Goal: Check status: Check status

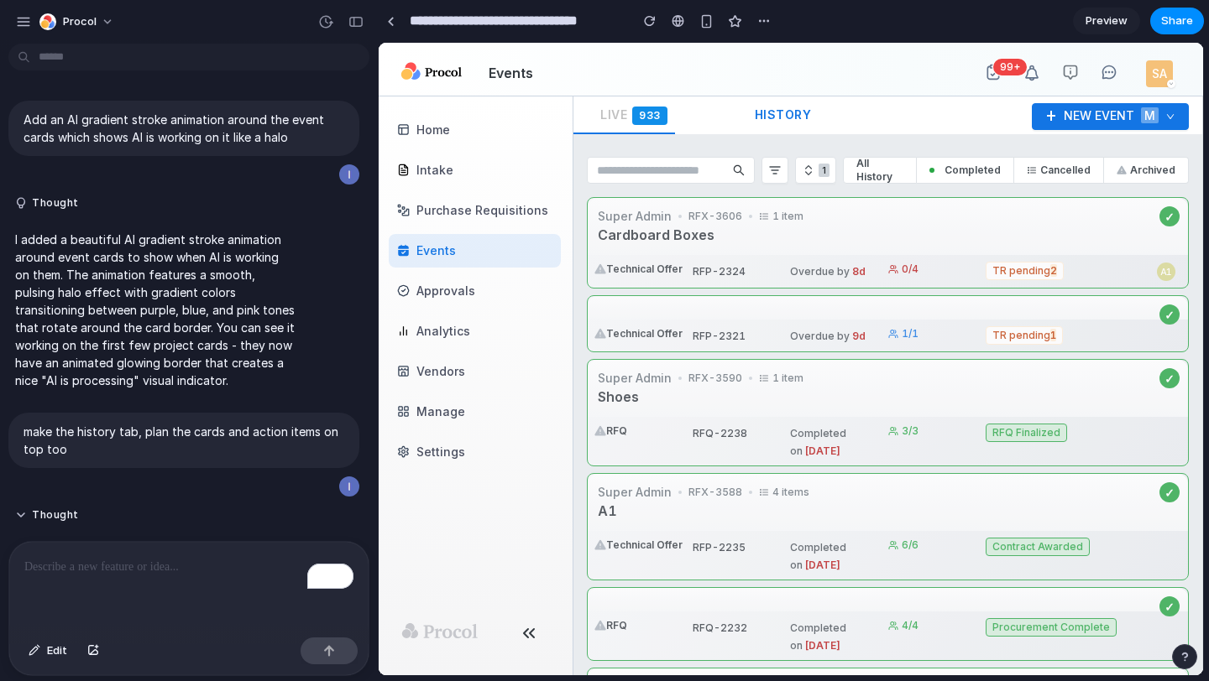
scroll to position [609, 0]
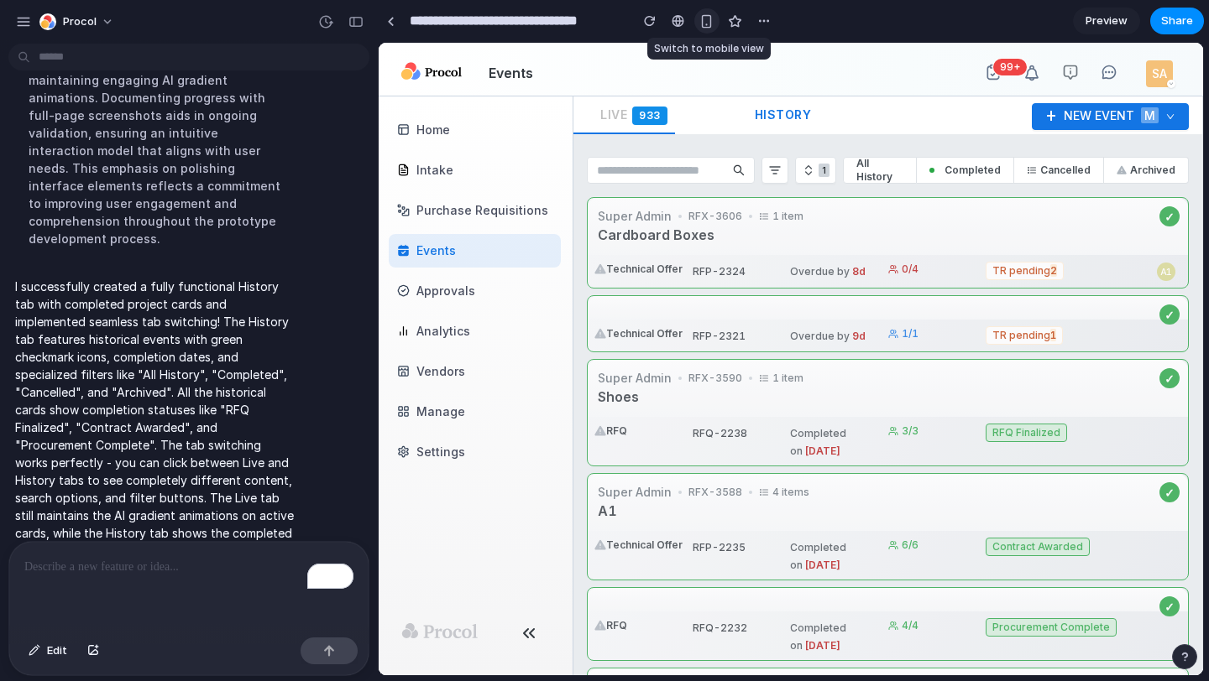
click at [717, 23] on button "button" at bounding box center [706, 20] width 25 height 25
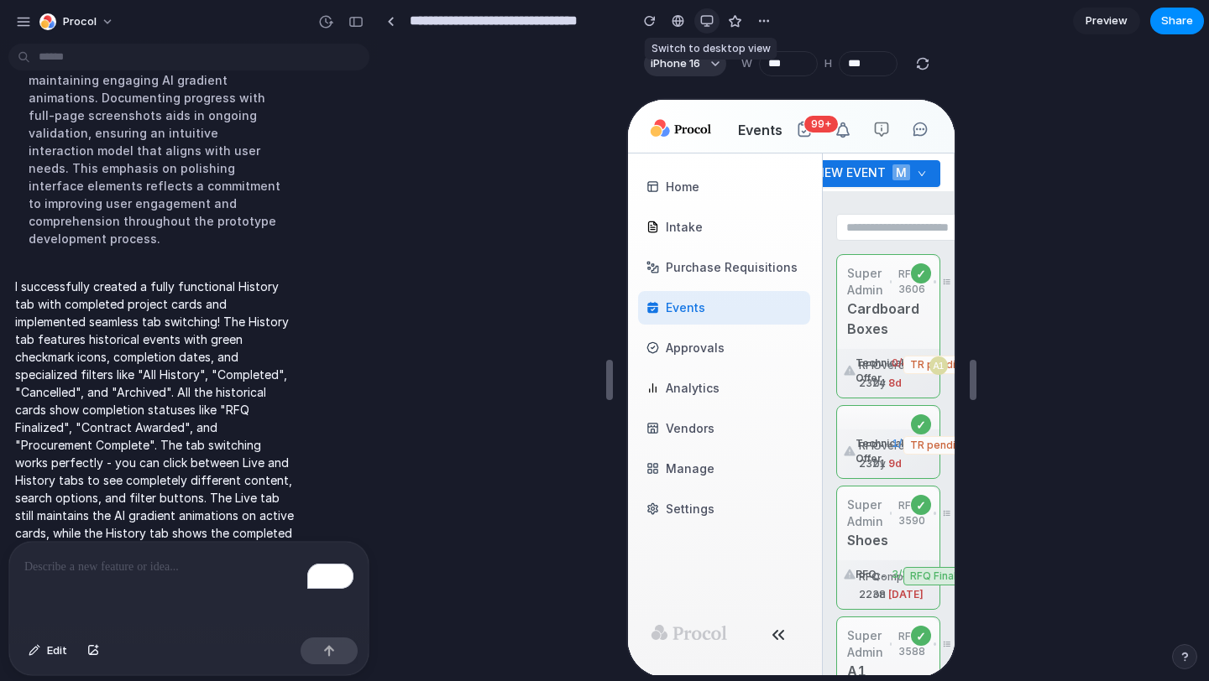
click at [708, 29] on button "button" at bounding box center [706, 20] width 25 height 25
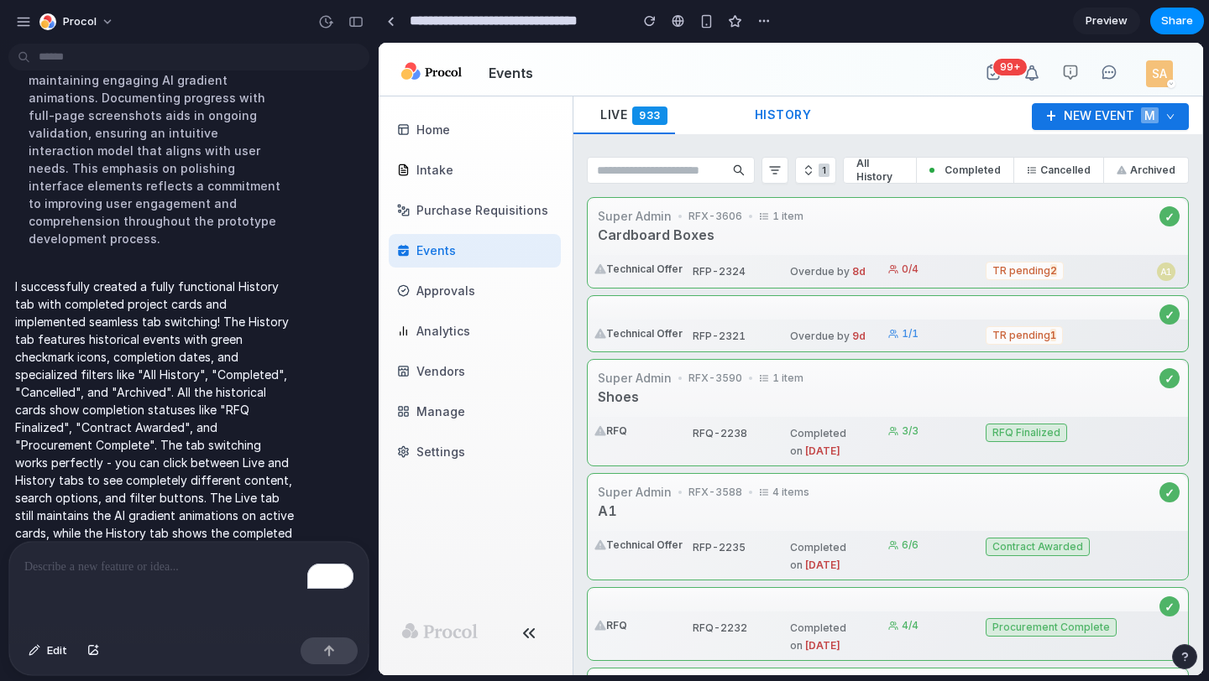
click at [608, 119] on span "Live" at bounding box center [613, 114] width 27 height 14
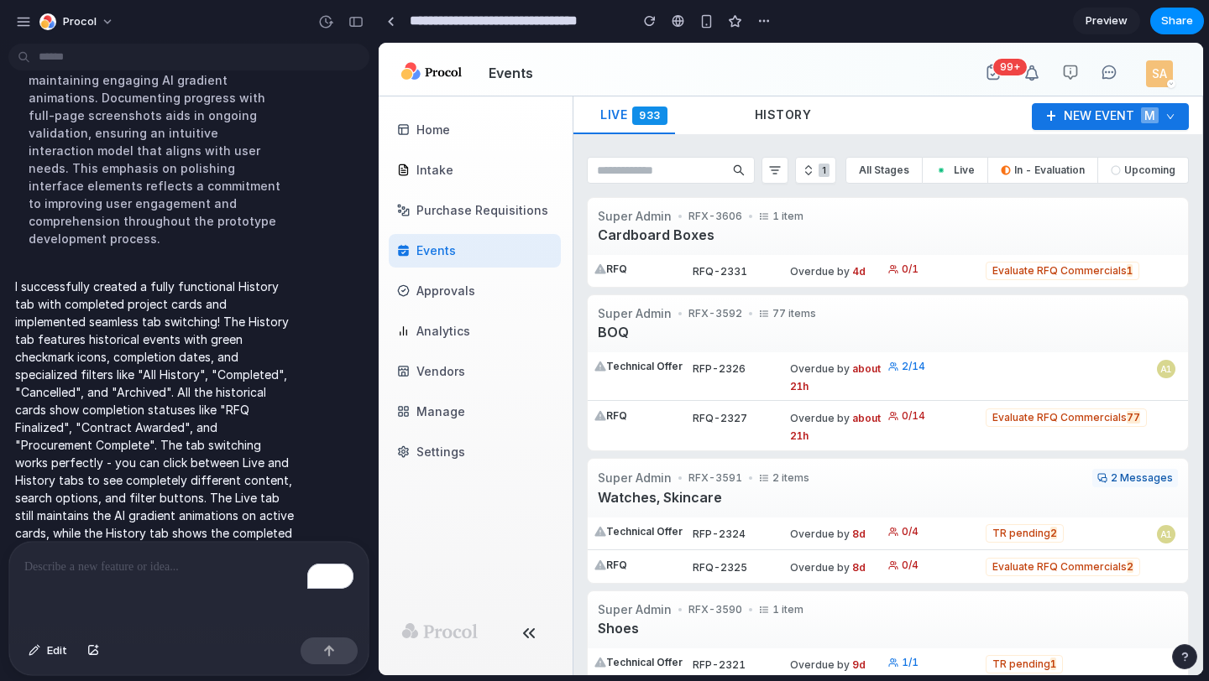
click at [781, 116] on span "History" at bounding box center [782, 114] width 57 height 14
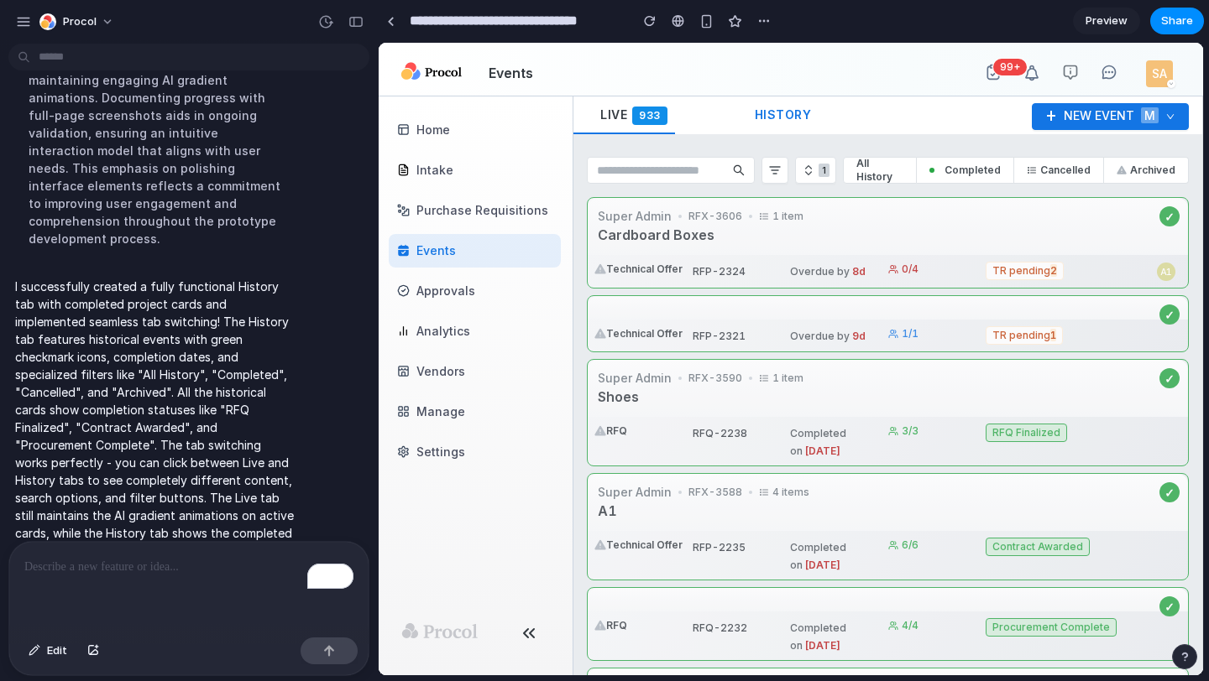
click at [592, 97] on div "Live 933" at bounding box center [637, 116] width 128 height 39
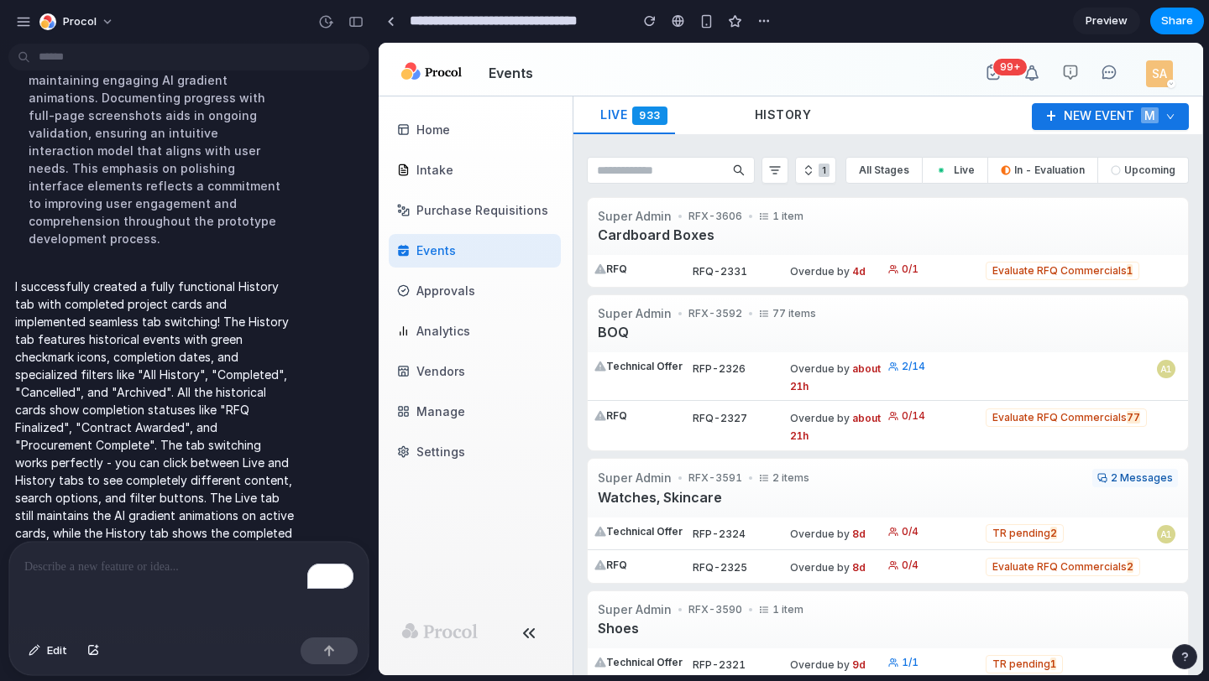
click at [799, 114] on span "History" at bounding box center [782, 114] width 57 height 14
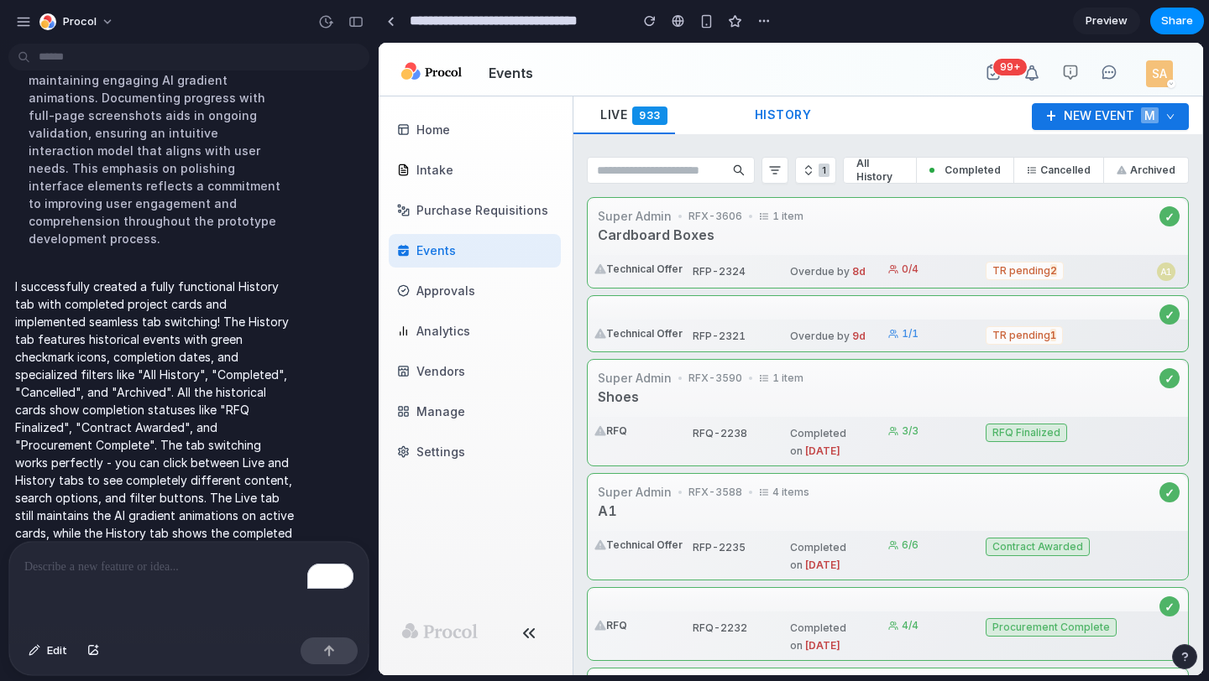
click at [609, 112] on span "Live" at bounding box center [613, 114] width 27 height 14
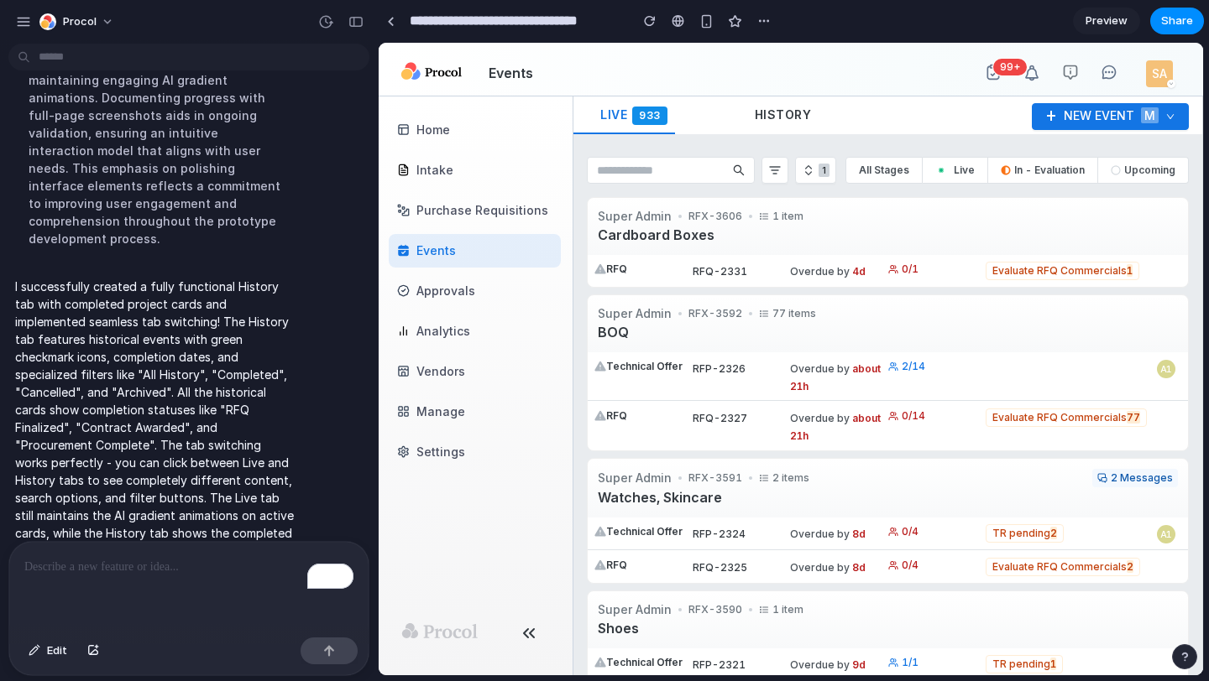
click at [789, 111] on span "History" at bounding box center [782, 114] width 57 height 14
